Goal: Find contact information: Find contact information

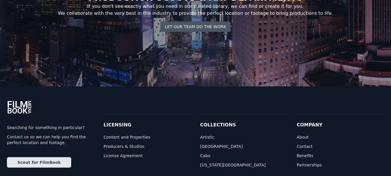
click at [7, 134] on link "Contact us so we can help you find the perfect location and footage." at bounding box center [50, 140] width 87 height 12
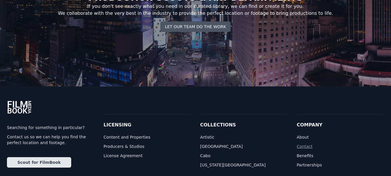
click at [304, 143] on link "Contact" at bounding box center [340, 146] width 87 height 6
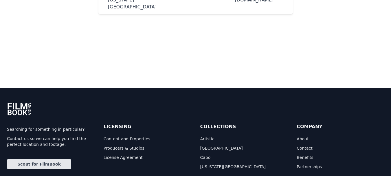
scroll to position [107, 0]
